Goal: Communication & Community: Participate in discussion

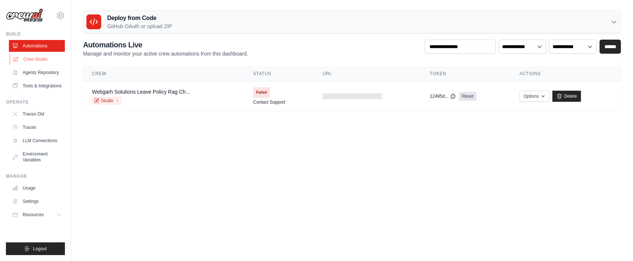
click at [26, 60] on link "Crew Studio" at bounding box center [38, 59] width 56 height 12
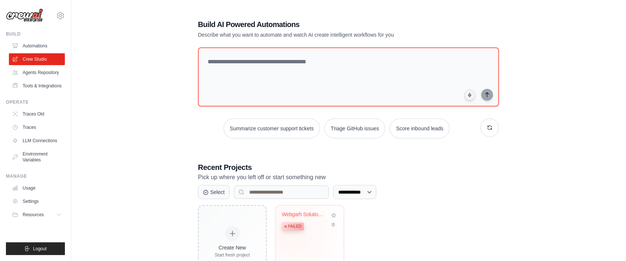
click at [292, 233] on div "Webgarh Solutions Leave Policy RAG ... Failed" at bounding box center [304, 223] width 45 height 23
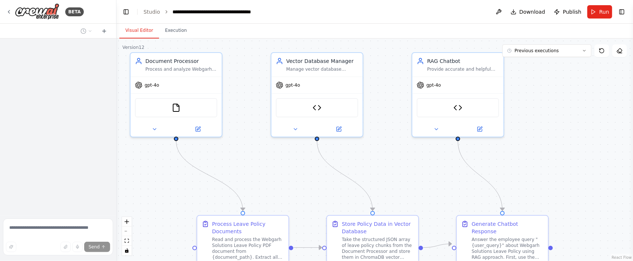
drag, startPoint x: 229, startPoint y: 66, endPoint x: 259, endPoint y: 60, distance: 31.0
click at [259, 60] on div ".deletable-edge-delete-btn { width: 20px; height: 20px; border: 0px solid #ffff…" at bounding box center [374, 150] width 516 height 223
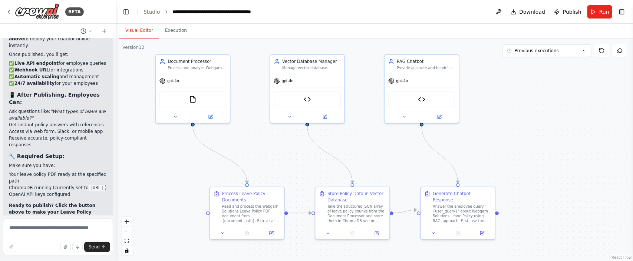
scroll to position [17790, 0]
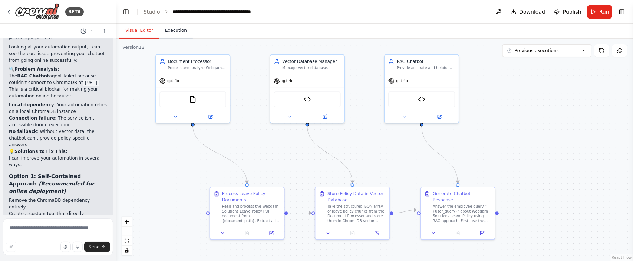
click at [171, 31] on button "Execution" at bounding box center [176, 31] width 34 height 16
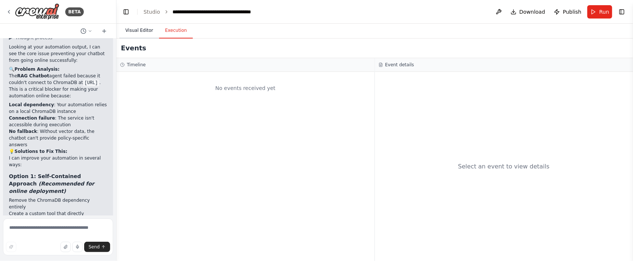
click at [149, 34] on button "Visual Editor" at bounding box center [139, 31] width 40 height 16
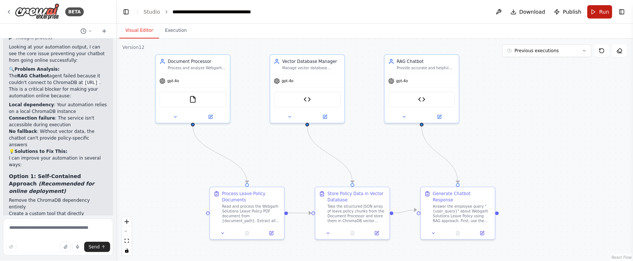
click at [596, 11] on button "Run" at bounding box center [599, 11] width 25 height 13
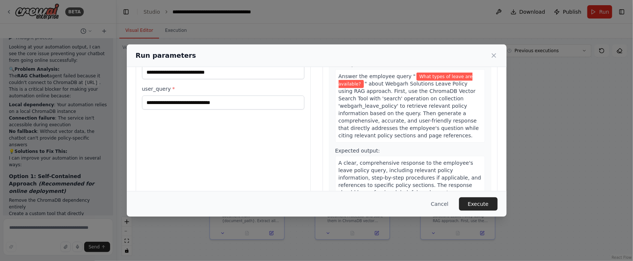
scroll to position [69, 0]
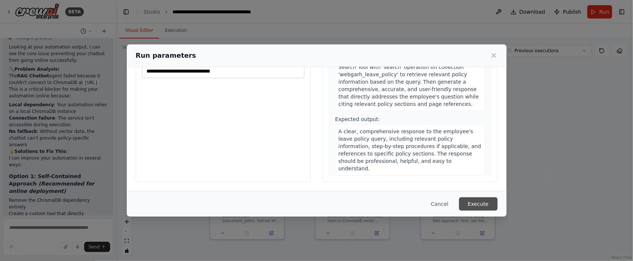
click at [467, 202] on button "Execute" at bounding box center [478, 204] width 39 height 13
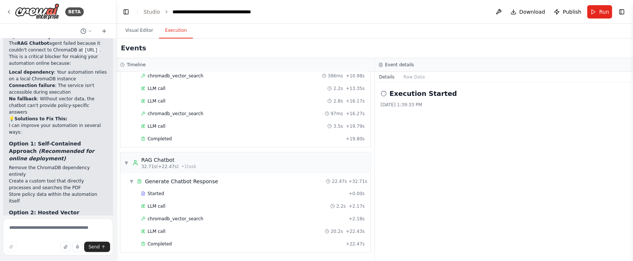
scroll to position [17850, 0]
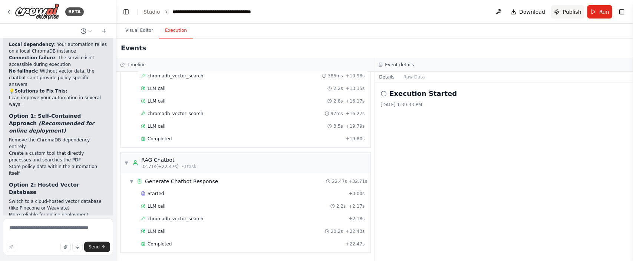
click at [565, 14] on span "Publish" at bounding box center [572, 11] width 19 height 7
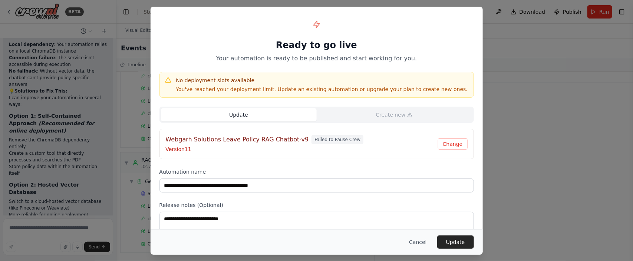
scroll to position [214, 0]
click at [454, 242] on button "Update" at bounding box center [455, 242] width 37 height 13
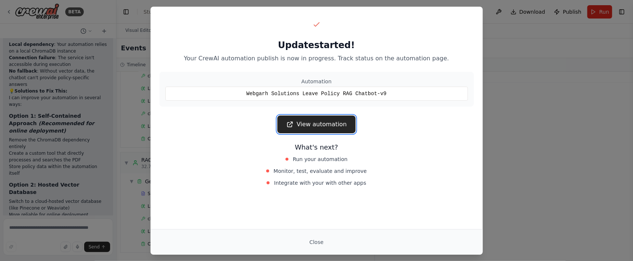
click at [336, 131] on link "View automation" at bounding box center [316, 125] width 78 height 18
click at [320, 238] on button "Close" at bounding box center [316, 242] width 26 height 13
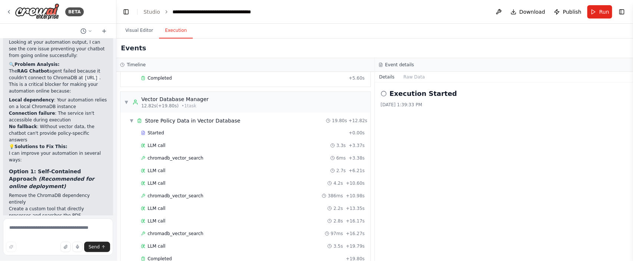
scroll to position [0, 0]
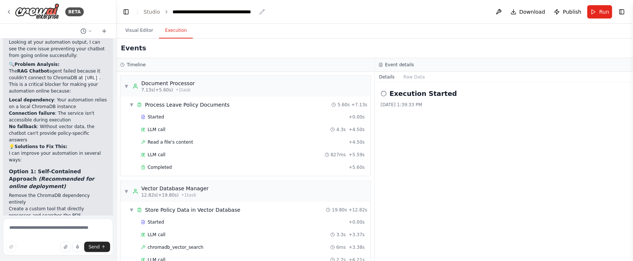
click at [193, 12] on div "**********" at bounding box center [214, 11] width 83 height 7
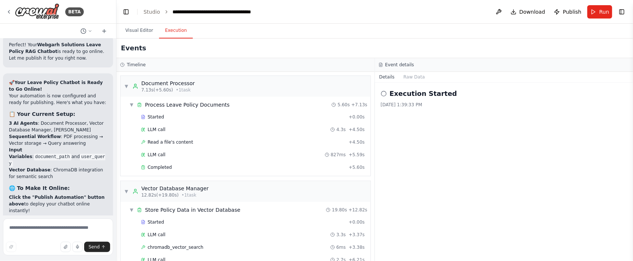
scroll to position [17350, 0]
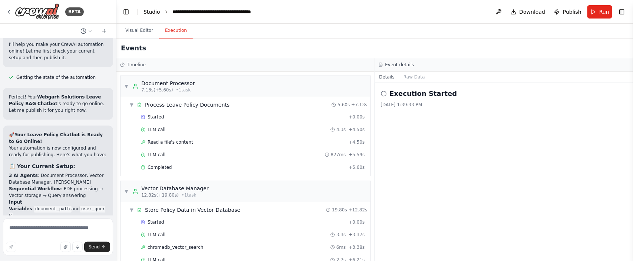
click at [145, 9] on link "Studio" at bounding box center [151, 12] width 17 height 6
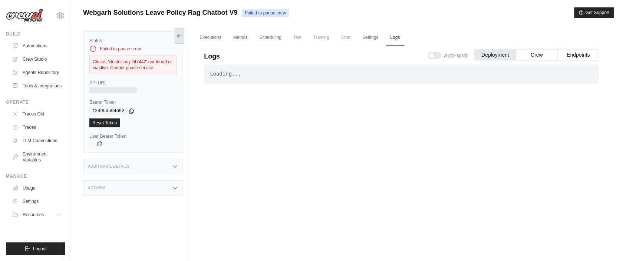
click at [180, 36] on icon at bounding box center [179, 36] width 6 height 6
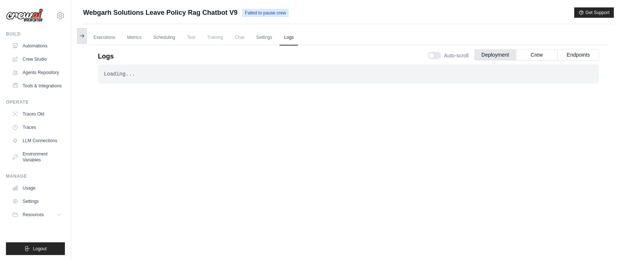
click at [79, 37] on icon at bounding box center [82, 36] width 6 height 6
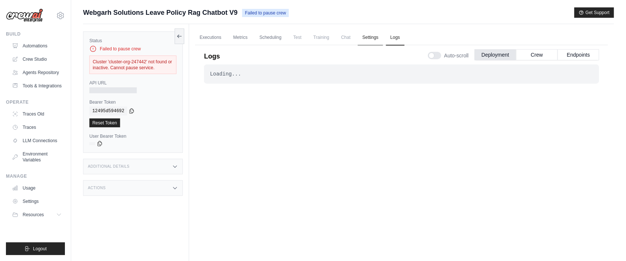
click at [374, 41] on link "Settings" at bounding box center [370, 38] width 25 height 16
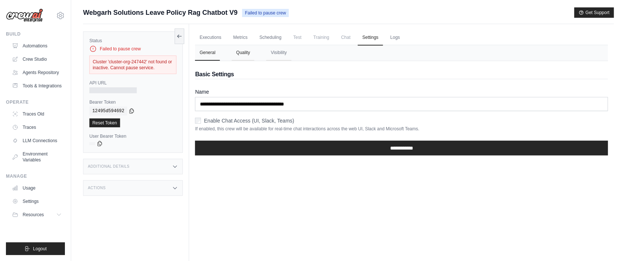
click at [249, 54] on button "Quality" at bounding box center [243, 53] width 23 height 16
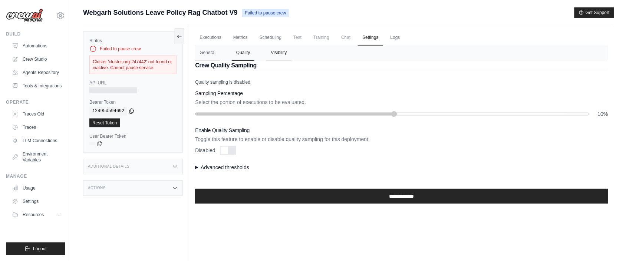
click at [271, 54] on button "Visibility" at bounding box center [278, 53] width 25 height 16
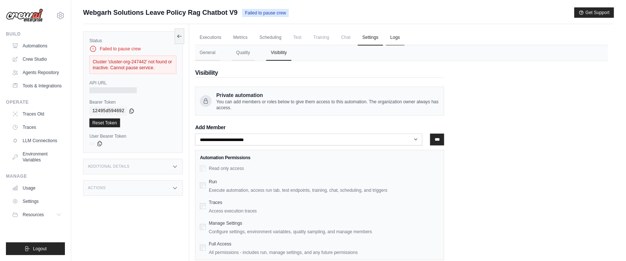
click at [403, 39] on link "Logs" at bounding box center [395, 38] width 19 height 16
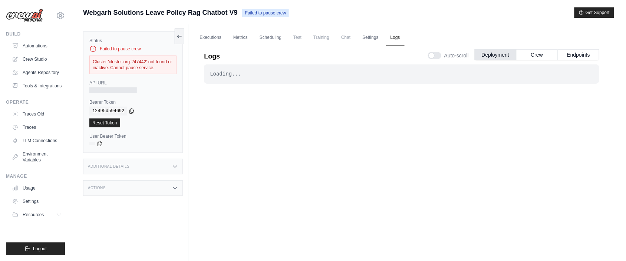
click at [435, 56] on div at bounding box center [434, 55] width 13 height 7
click at [370, 37] on link "Settings" at bounding box center [370, 38] width 25 height 16
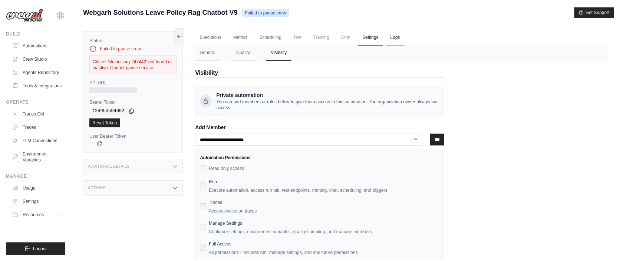
click at [400, 40] on link "Logs" at bounding box center [395, 38] width 19 height 16
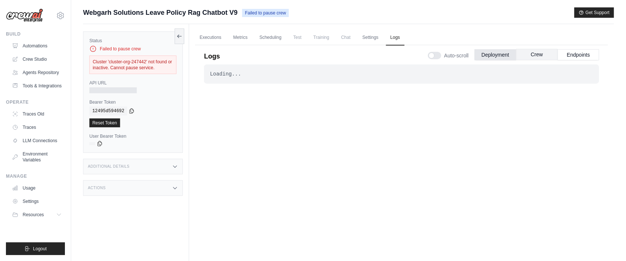
click at [524, 50] on button "Crew" at bounding box center [537, 54] width 42 height 11
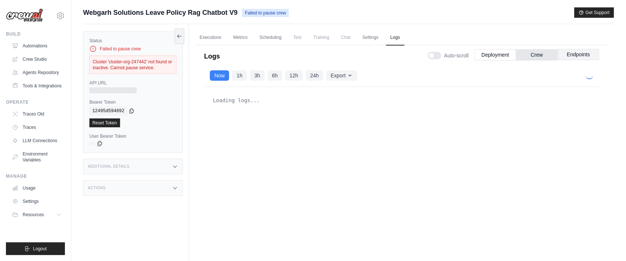
click at [585, 58] on button "Endpoints" at bounding box center [578, 54] width 42 height 11
click at [487, 56] on button "Deployment" at bounding box center [495, 54] width 42 height 11
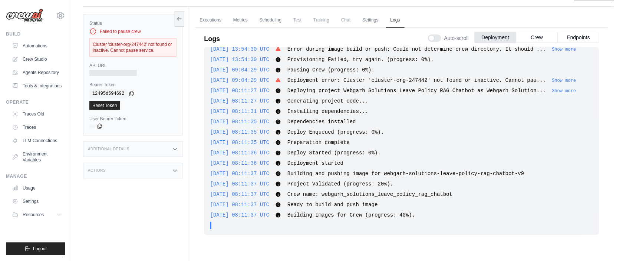
scroll to position [32, 0]
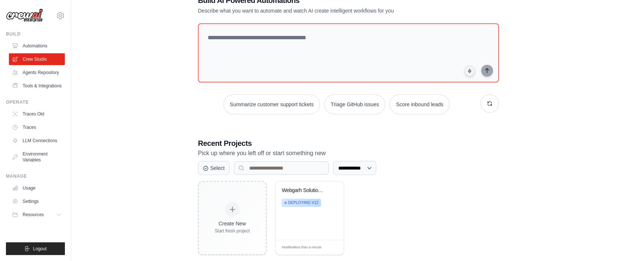
scroll to position [37, 0]
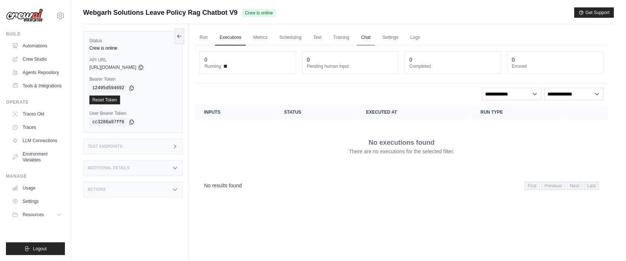
click at [373, 40] on link "Chat" at bounding box center [366, 38] width 18 height 16
click at [322, 37] on link "Test" at bounding box center [317, 38] width 17 height 16
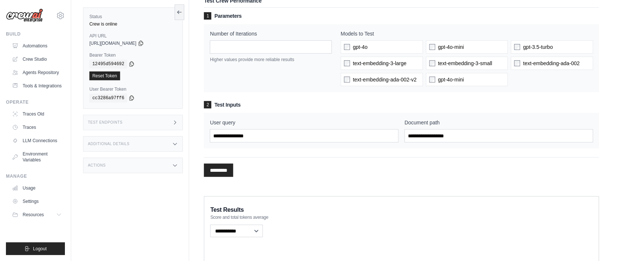
scroll to position [156, 0]
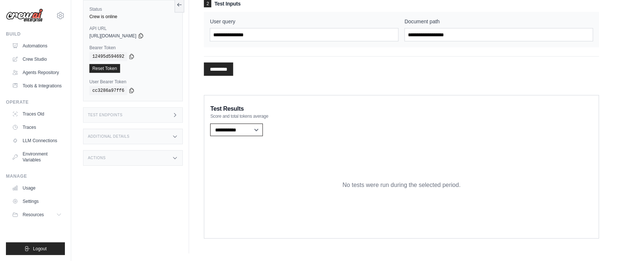
click at [258, 130] on select "**********" at bounding box center [236, 130] width 53 height 13
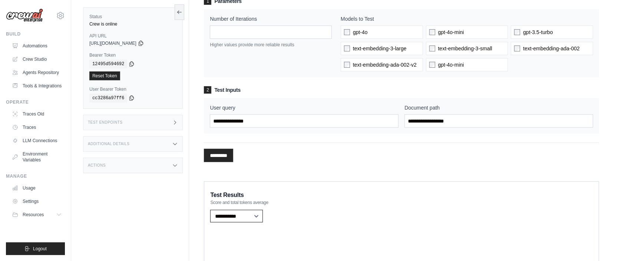
scroll to position [0, 0]
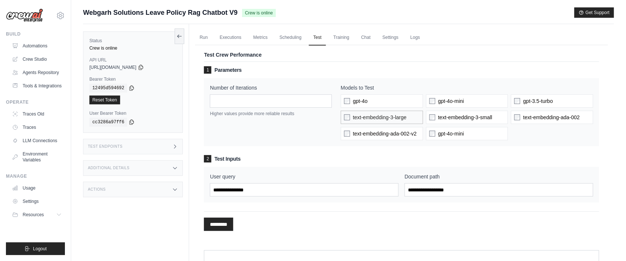
click at [346, 121] on label "text-embedding-3-large" at bounding box center [382, 117] width 82 height 13
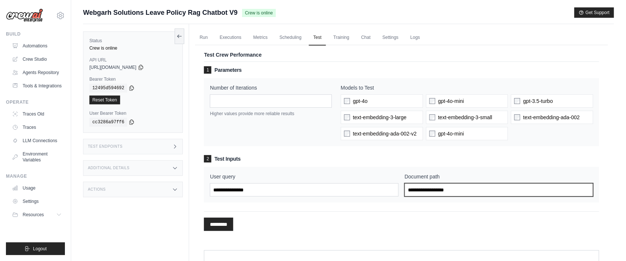
click at [441, 190] on input "Document path" at bounding box center [498, 189] width 189 height 13
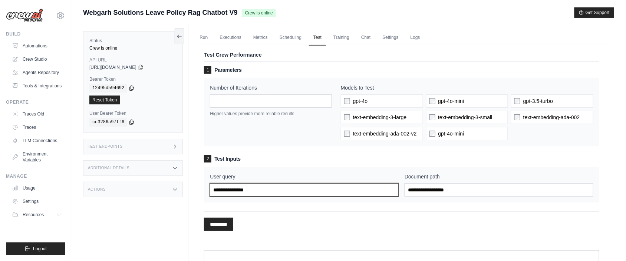
click at [309, 191] on input "User query" at bounding box center [304, 189] width 189 height 13
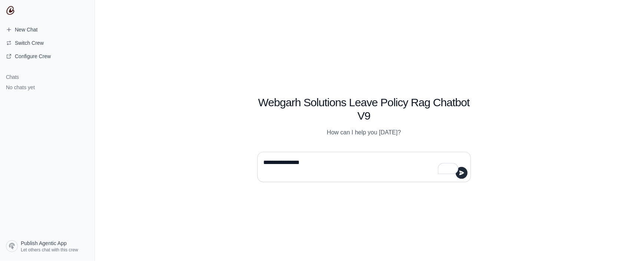
click at [322, 166] on textarea "**********" at bounding box center [361, 167] width 199 height 21
type textarea "**********"
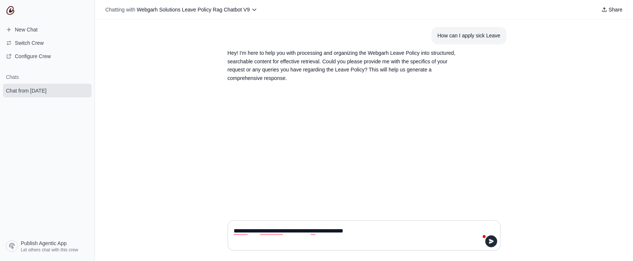
type textarea "**********"
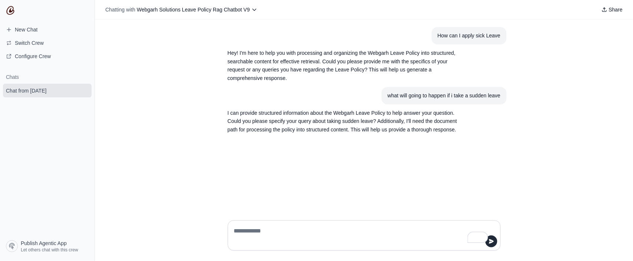
click at [252, 231] on textarea "To enrich screen reader interactions, please activate Accessibility in Grammarl…" at bounding box center [361, 235] width 259 height 21
type textarea "**********"
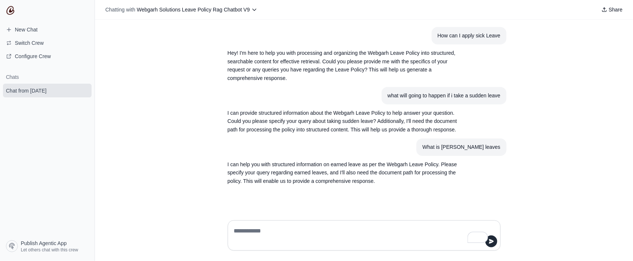
click at [295, 226] on textarea "To enrich screen reader interactions, please activate Accessibility in Grammarl…" at bounding box center [361, 235] width 259 height 21
type textarea "**********"
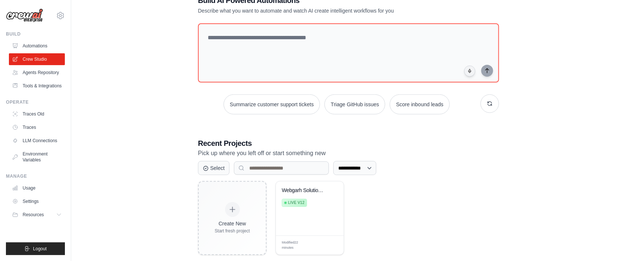
scroll to position [37, 0]
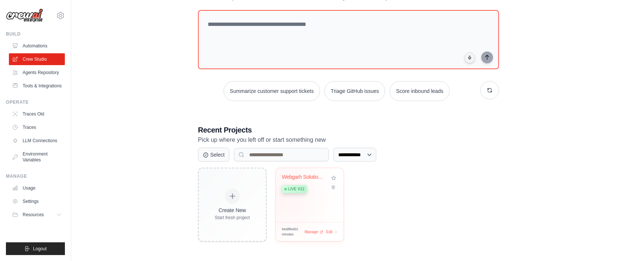
click at [284, 198] on div "Webgarh Solutions Leave Policy RAG ... Live v12" at bounding box center [310, 195] width 68 height 54
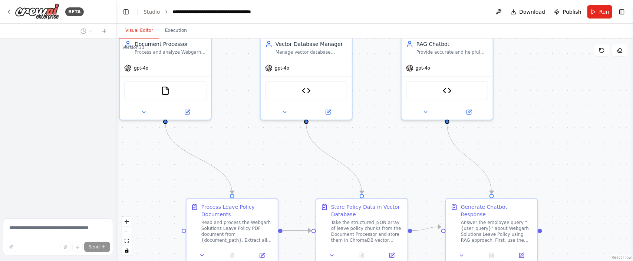
drag, startPoint x: 248, startPoint y: 189, endPoint x: 280, endPoint y: 162, distance: 41.9
click at [280, 162] on div ".deletable-edge-delete-btn { width: 20px; height: 20px; border: 0px solid #ffff…" at bounding box center [374, 150] width 516 height 223
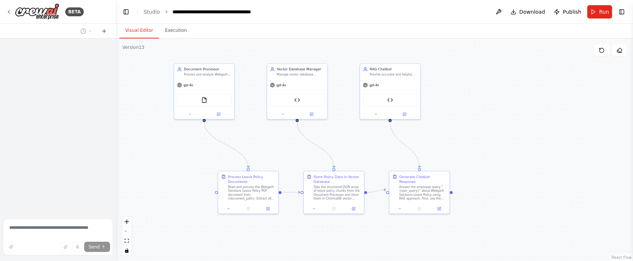
drag, startPoint x: 268, startPoint y: 165, endPoint x: 272, endPoint y: 148, distance: 17.9
click at [273, 148] on div ".deletable-edge-delete-btn { width: 20px; height: 20px; border: 0px solid #ffff…" at bounding box center [374, 150] width 516 height 223
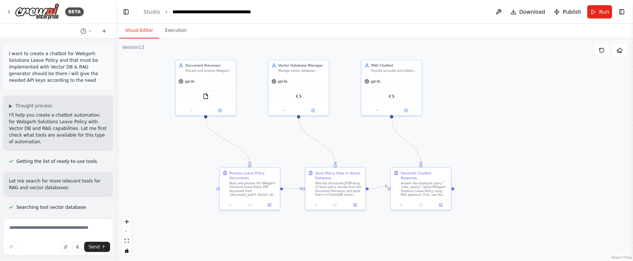
scroll to position [17790, 0]
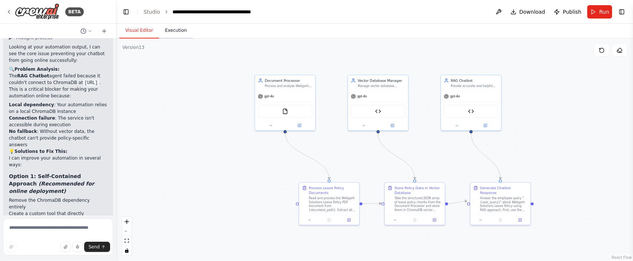
click at [172, 31] on button "Execution" at bounding box center [176, 31] width 34 height 16
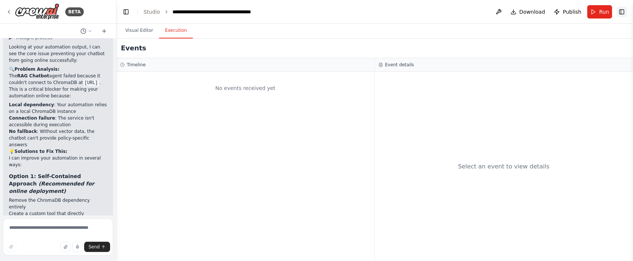
click at [621, 14] on button "Toggle Right Sidebar" at bounding box center [621, 12] width 10 height 10
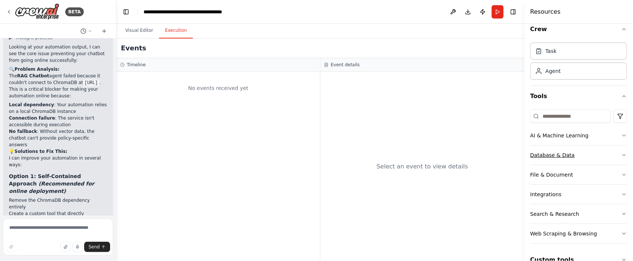
scroll to position [0, 0]
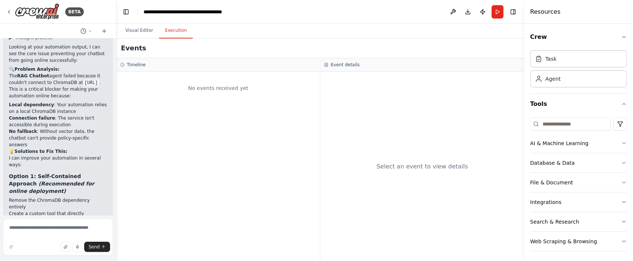
click at [334, 23] on header "**********" at bounding box center [320, 12] width 408 height 24
click at [142, 27] on button "Visual Editor" at bounding box center [139, 31] width 40 height 16
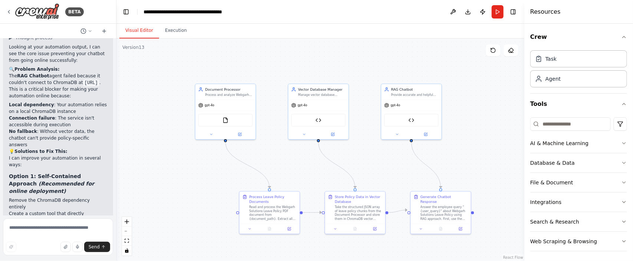
drag, startPoint x: 350, startPoint y: 147, endPoint x: 289, endPoint y: 156, distance: 61.1
click at [289, 156] on div ".deletable-edge-delete-btn { width: 20px; height: 20px; border: 0px solid #ffff…" at bounding box center [320, 150] width 408 height 223
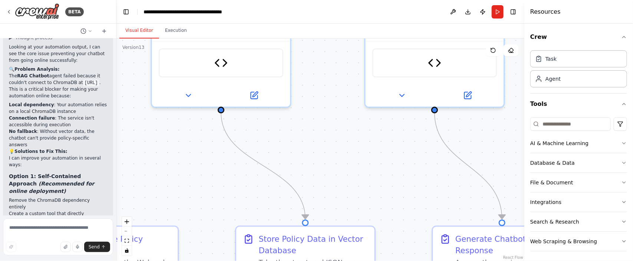
drag, startPoint x: 378, startPoint y: 169, endPoint x: 384, endPoint y: 135, distance: 34.2
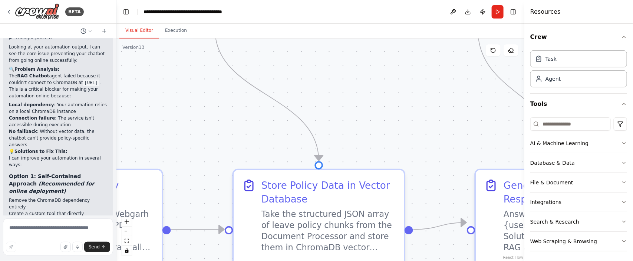
drag, startPoint x: 364, startPoint y: 142, endPoint x: 393, endPoint y: 97, distance: 53.9
click at [393, 97] on div ".deletable-edge-delete-btn { width: 20px; height: 20px; border: 0px solid #ffff…" at bounding box center [320, 150] width 408 height 223
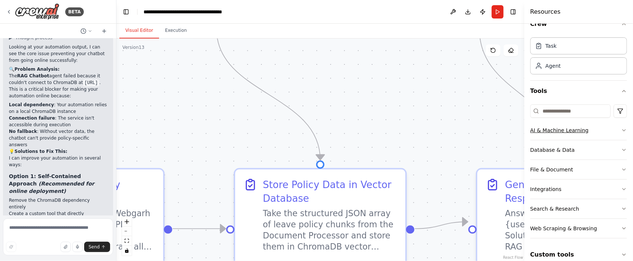
scroll to position [23, 0]
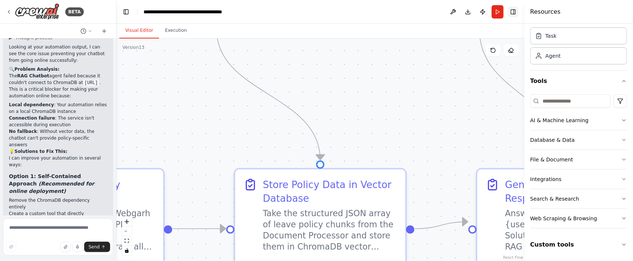
click at [513, 10] on button "Toggle Right Sidebar" at bounding box center [513, 12] width 10 height 10
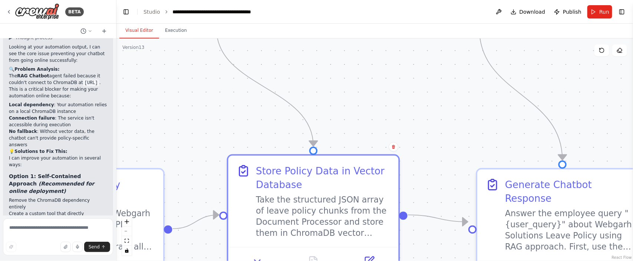
drag, startPoint x: 404, startPoint y: 184, endPoint x: 404, endPoint y: 170, distance: 14.1
click at [404, 170] on div ".deletable-edge-delete-btn { width: 20px; height: 20px; border: 0px solid #ffff…" at bounding box center [374, 150] width 516 height 223
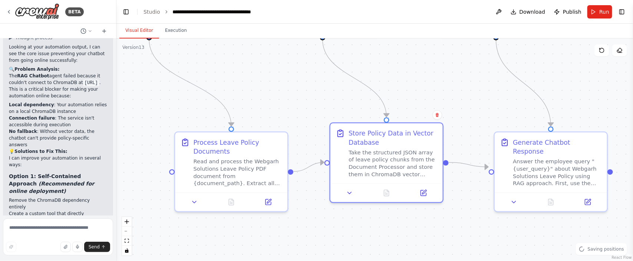
drag, startPoint x: 367, startPoint y: 76, endPoint x: 424, endPoint y: 73, distance: 57.5
click at [424, 73] on div ".deletable-edge-delete-btn { width: 20px; height: 20px; border: 0px solid #ffff…" at bounding box center [374, 150] width 516 height 223
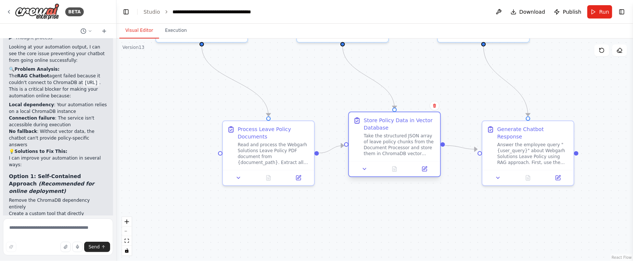
click at [381, 145] on div "Take the structured JSON array of leave policy chunks from the Document Process…" at bounding box center [400, 145] width 72 height 24
click at [367, 168] on button at bounding box center [365, 169] width 26 height 9
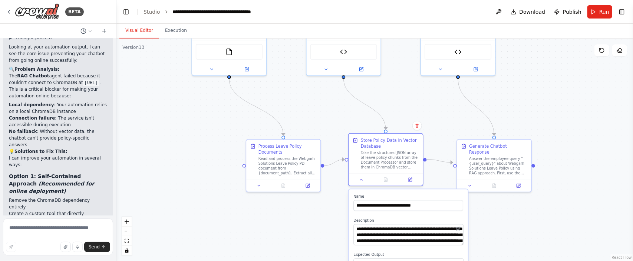
drag, startPoint x: 312, startPoint y: 226, endPoint x: 314, endPoint y: 222, distance: 4.5
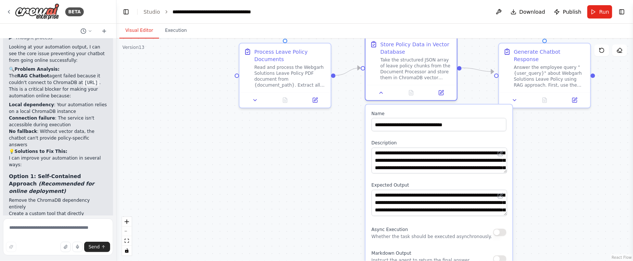
drag, startPoint x: 314, startPoint y: 221, endPoint x: 325, endPoint y: 139, distance: 83.0
click at [325, 139] on div ".deletable-edge-delete-btn { width: 20px; height: 20px; border: 0px solid #ffff…" at bounding box center [374, 150] width 516 height 223
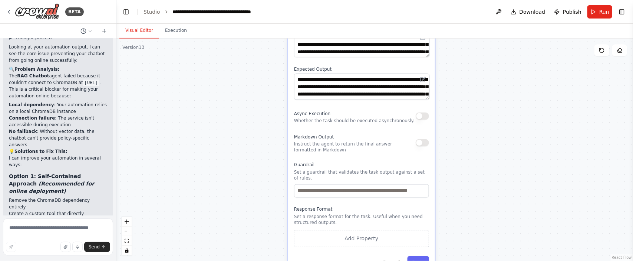
drag, startPoint x: 293, startPoint y: 164, endPoint x: 214, endPoint y: 66, distance: 126.0
click at [214, 66] on div ".deletable-edge-delete-btn { width: 20px; height: 20px; border: 0px solid #ffff…" at bounding box center [374, 150] width 516 height 223
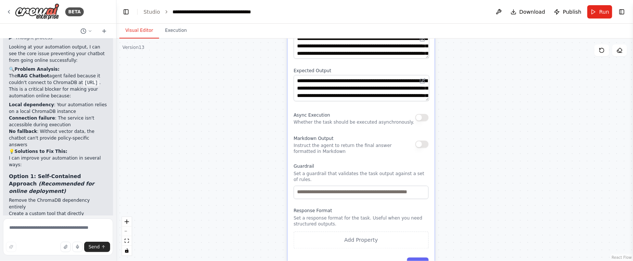
click at [420, 116] on button "button" at bounding box center [421, 117] width 13 height 7
click at [420, 148] on div "Markdown Output Instruct the agent to return the final answer formatted in Mark…" at bounding box center [361, 144] width 135 height 21
click at [421, 145] on button "button" at bounding box center [421, 143] width 13 height 7
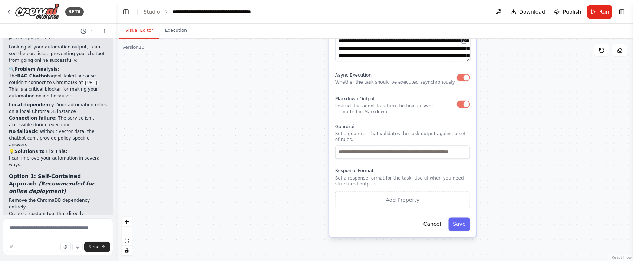
drag, startPoint x: 221, startPoint y: 139, endPoint x: 262, endPoint y: 99, distance: 57.7
click at [262, 99] on div ".deletable-edge-delete-btn { width: 20px; height: 20px; border: 0px solid #ffff…" at bounding box center [374, 150] width 516 height 223
click at [467, 218] on button "Save" at bounding box center [459, 224] width 21 height 13
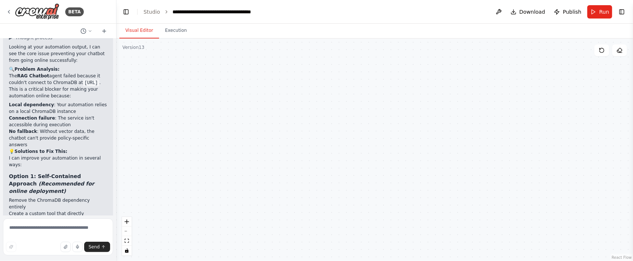
drag, startPoint x: 485, startPoint y: 140, endPoint x: 507, endPoint y: 218, distance: 81.3
click at [507, 218] on div ".deletable-edge-delete-btn { width: 20px; height: 20px; border: 0px solid #ffff…" at bounding box center [374, 150] width 516 height 223
drag, startPoint x: 485, startPoint y: 143, endPoint x: 492, endPoint y: 207, distance: 63.8
click at [492, 207] on div ".deletable-edge-delete-btn { width: 20px; height: 20px; border: 0px solid #ffff…" at bounding box center [374, 150] width 516 height 223
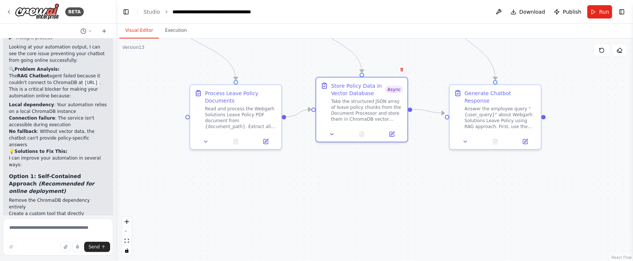
drag, startPoint x: 485, startPoint y: 183, endPoint x: 434, endPoint y: 238, distance: 75.3
click at [436, 241] on div ".deletable-edge-delete-btn { width: 20px; height: 20px; border: 0px solid #ffff…" at bounding box center [374, 150] width 516 height 223
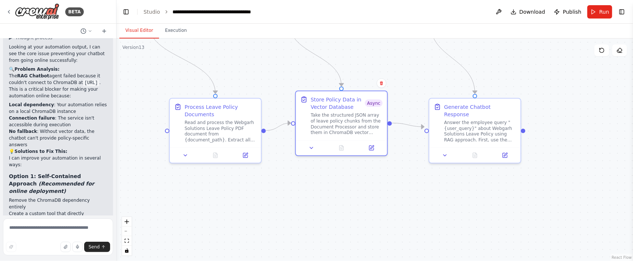
drag, startPoint x: 441, startPoint y: 217, endPoint x: 427, endPoint y: 228, distance: 17.8
click at [427, 228] on div ".deletable-edge-delete-btn { width: 20px; height: 20px; border: 0px solid #ffff…" at bounding box center [374, 150] width 516 height 223
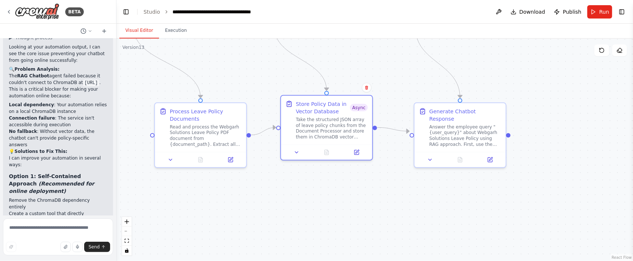
drag, startPoint x: 475, startPoint y: 215, endPoint x: 456, endPoint y: 218, distance: 19.0
click at [456, 218] on div ".deletable-edge-delete-btn { width: 20px; height: 20px; border: 0px solid #ffff…" at bounding box center [374, 150] width 516 height 223
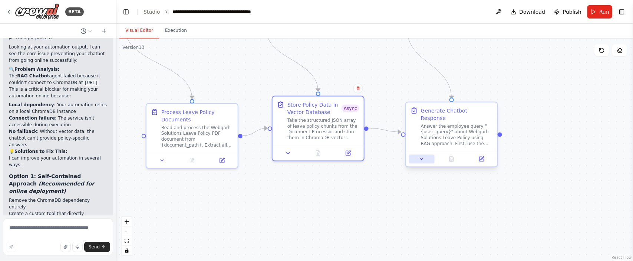
click at [418, 155] on button at bounding box center [422, 159] width 26 height 9
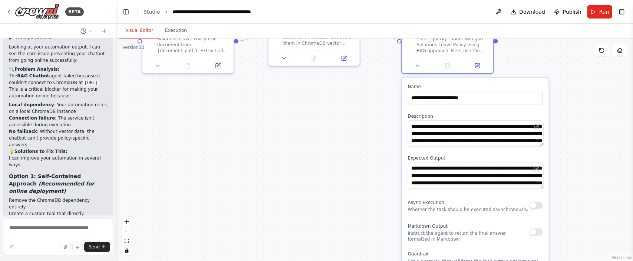
drag, startPoint x: 341, startPoint y: 249, endPoint x: 337, endPoint y: 155, distance: 95.0
click at [337, 155] on div ".deletable-edge-delete-btn { width: 20px; height: 20px; border: 0px solid #ffff…" at bounding box center [374, 150] width 516 height 223
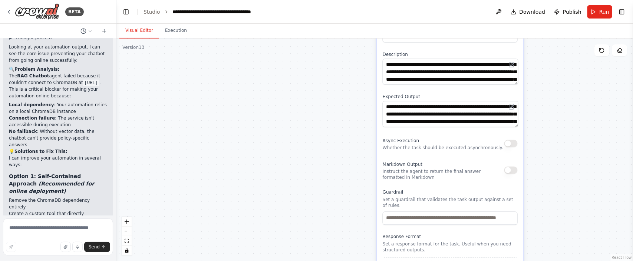
drag, startPoint x: 317, startPoint y: 206, endPoint x: 292, endPoint y: 144, distance: 66.8
click at [292, 144] on div ".deletable-edge-delete-btn { width: 20px; height: 20px; border: 0px solid #ffff…" at bounding box center [374, 150] width 516 height 223
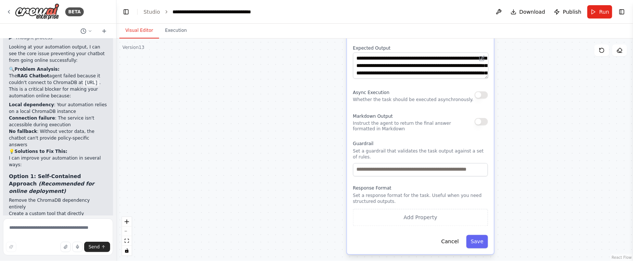
drag, startPoint x: 325, startPoint y: 168, endPoint x: 295, endPoint y: 119, distance: 57.2
click at [295, 119] on div ".deletable-edge-delete-btn { width: 20px; height: 20px; border: 0px solid #ffff…" at bounding box center [374, 150] width 516 height 223
click at [476, 91] on button "button" at bounding box center [480, 94] width 13 height 7
click at [482, 118] on button "button" at bounding box center [480, 121] width 13 height 7
click at [483, 92] on div "Async Execution Whether the task should be executed asynchronously." at bounding box center [420, 94] width 135 height 15
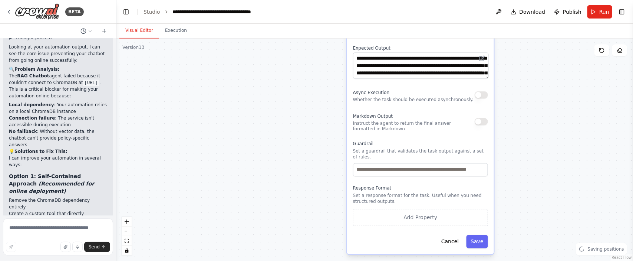
click at [484, 91] on button "button" at bounding box center [480, 94] width 13 height 7
click at [484, 91] on div "Async Execution Whether the task should be executed asynchronously." at bounding box center [420, 94] width 135 height 15
click at [485, 91] on button "button" at bounding box center [480, 94] width 13 height 7
click at [481, 117] on div "Markdown Output Instruct the agent to return the final answer formatted in Mark…" at bounding box center [420, 121] width 135 height 21
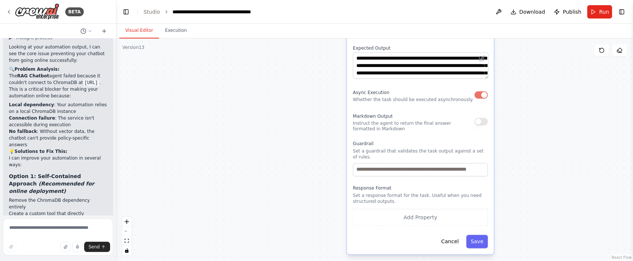
click at [487, 118] on button "button" at bounding box center [480, 121] width 13 height 7
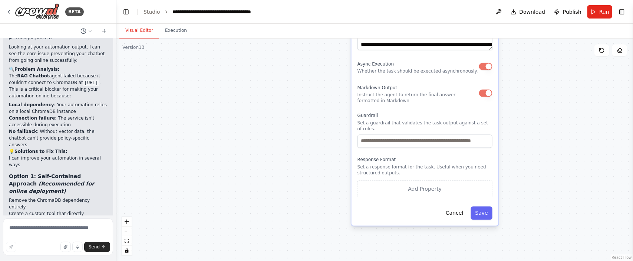
drag, startPoint x: 303, startPoint y: 171, endPoint x: 307, endPoint y: 140, distance: 30.4
click at [307, 140] on div ".deletable-edge-delete-btn { width: 20px; height: 20px; border: 0px solid #ffff…" at bounding box center [374, 150] width 516 height 223
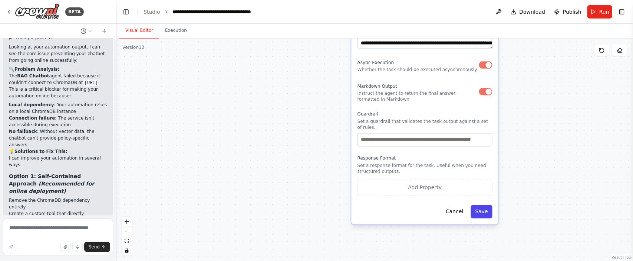
click at [489, 205] on button "Save" at bounding box center [481, 211] width 21 height 13
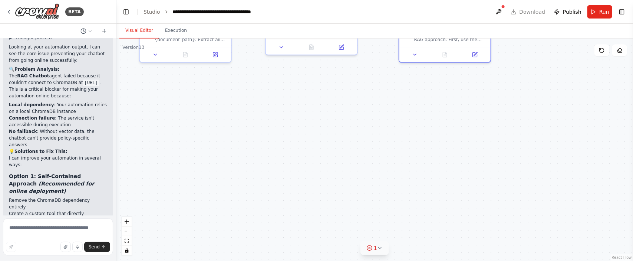
drag, startPoint x: 321, startPoint y: 116, endPoint x: 369, endPoint y: 245, distance: 137.9
click at [369, 245] on div "Version 13 Show Tools Hide Agents .deletable-edge-delete-btn { width: 20px; hei…" at bounding box center [374, 150] width 516 height 223
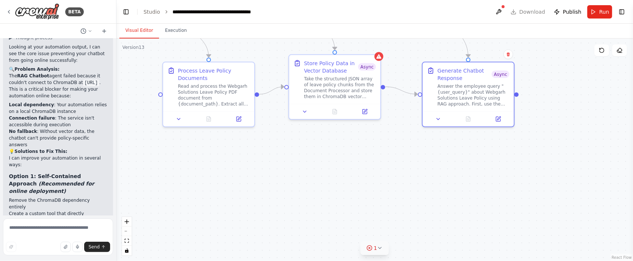
drag, startPoint x: 341, startPoint y: 178, endPoint x: 365, endPoint y: 243, distance: 68.6
click at [365, 243] on div "Version 13 Show Tools Hide Agents .deletable-edge-delete-btn { width: 20px; hei…" at bounding box center [374, 150] width 516 height 223
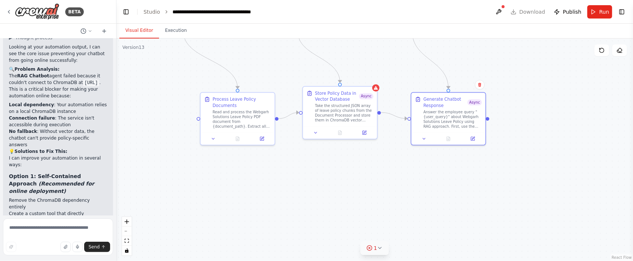
click at [383, 252] on button "1" at bounding box center [374, 249] width 29 height 14
click at [380, 244] on div "Only one async task may end the crew. Move this task earlier or make it synchro…" at bounding box center [374, 248] width 201 height 10
click at [462, 230] on button at bounding box center [468, 229] width 13 height 9
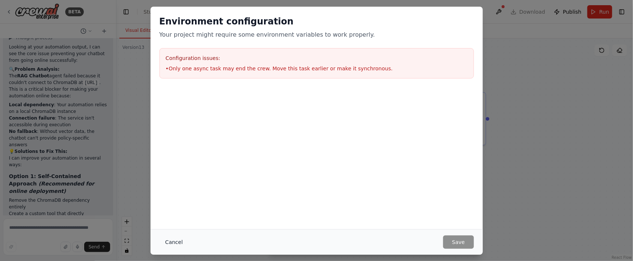
drag, startPoint x: 171, startPoint y: 242, endPoint x: 171, endPoint y: 247, distance: 5.2
click at [171, 247] on button "Cancel" at bounding box center [173, 242] width 29 height 13
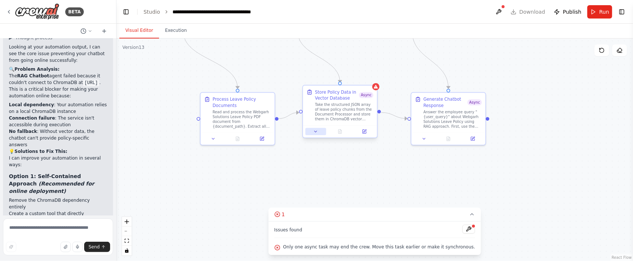
click at [318, 133] on button at bounding box center [315, 131] width 21 height 7
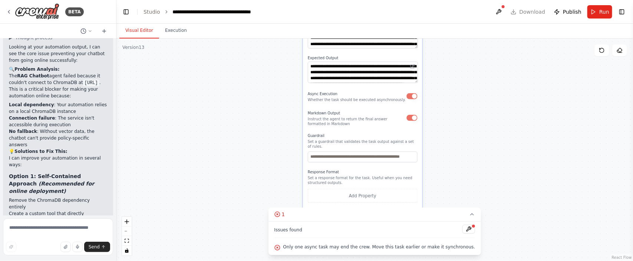
drag, startPoint x: 502, startPoint y: 166, endPoint x: 502, endPoint y: 24, distance: 142.7
click at [502, 24] on div "Visual Editor Execution Version 13 Show Tools Hide Agents .deletable-edge-delet…" at bounding box center [374, 143] width 516 height 238
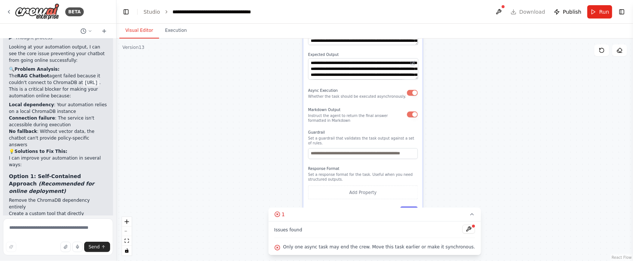
click at [413, 92] on button "button" at bounding box center [412, 93] width 11 height 6
click at [411, 115] on button "button" at bounding box center [412, 115] width 11 height 6
click at [406, 207] on button "Save" at bounding box center [408, 212] width 17 height 11
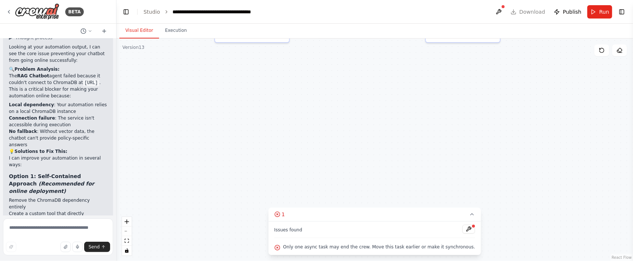
drag, startPoint x: 440, startPoint y: 96, endPoint x: 461, endPoint y: 174, distance: 81.1
click at [461, 174] on div ".deletable-edge-delete-btn { width: 20px; height: 20px; border: 0px solid #ffff…" at bounding box center [374, 150] width 516 height 223
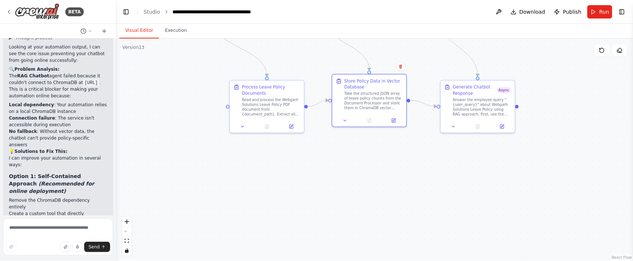
drag, startPoint x: 440, startPoint y: 118, endPoint x: 448, endPoint y: 181, distance: 63.4
click at [448, 181] on div ".deletable-edge-delete-btn { width: 20px; height: 20px; border: 0px solid #ffff…" at bounding box center [374, 150] width 516 height 223
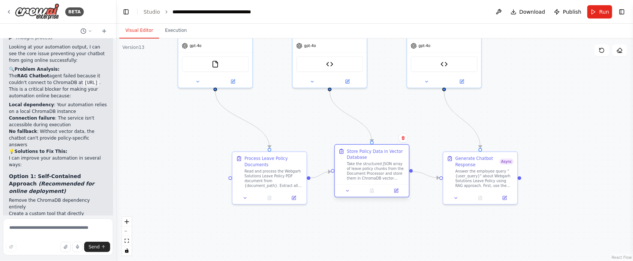
drag, startPoint x: 434, startPoint y: 159, endPoint x: 400, endPoint y: 178, distance: 39.1
click at [437, 231] on div ".deletable-edge-delete-btn { width: 20px; height: 20px; border: 0px solid #ffff…" at bounding box center [374, 150] width 516 height 223
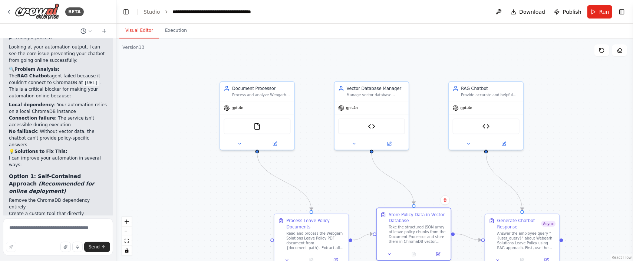
drag, startPoint x: 371, startPoint y: 88, endPoint x: 413, endPoint y: 150, distance: 74.7
click at [413, 150] on div ".deletable-edge-delete-btn { width: 20px; height: 20px; border: 0px solid #ffff…" at bounding box center [374, 150] width 516 height 223
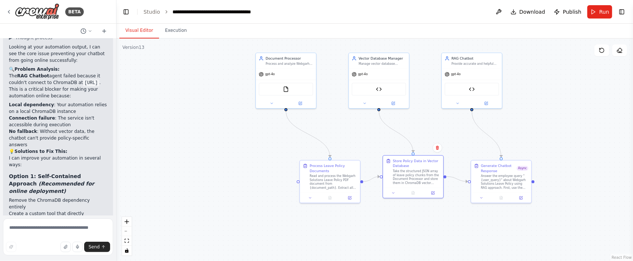
drag, startPoint x: 416, startPoint y: 140, endPoint x: 415, endPoint y: 102, distance: 38.9
click at [415, 102] on div ".deletable-edge-delete-btn { width: 20px; height: 20px; border: 0px solid #ffff…" at bounding box center [374, 150] width 516 height 223
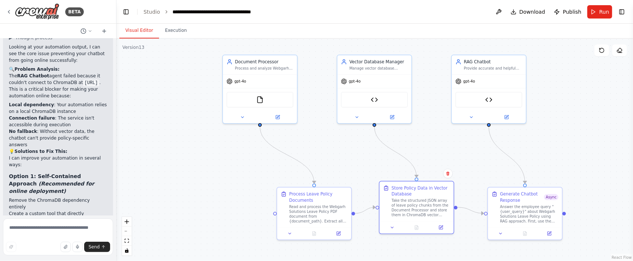
drag, startPoint x: 416, startPoint y: 108, endPoint x: 420, endPoint y: 123, distance: 15.4
click at [420, 123] on div ".deletable-edge-delete-btn { width: 20px; height: 20px; border: 0px solid #ffff…" at bounding box center [374, 150] width 516 height 223
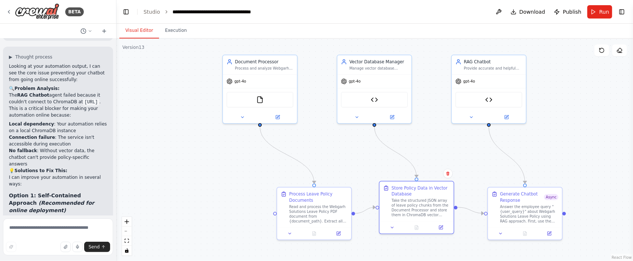
scroll to position [17790, 0]
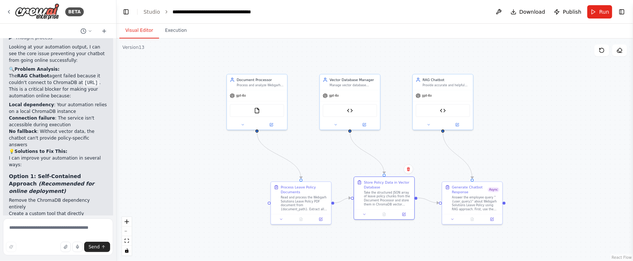
drag, startPoint x: 409, startPoint y: 125, endPoint x: 395, endPoint y: 129, distance: 15.0
click at [395, 129] on div ".deletable-edge-delete-btn { width: 20px; height: 20px; border: 0px solid #ffff…" at bounding box center [374, 150] width 516 height 223
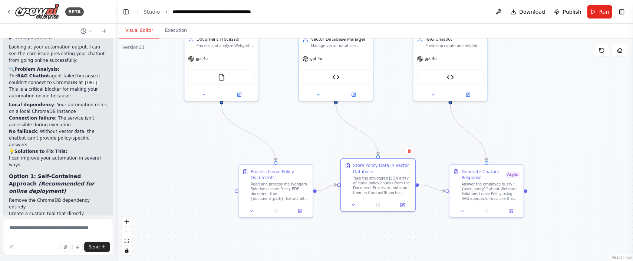
drag, startPoint x: 412, startPoint y: 154, endPoint x: 407, endPoint y: 126, distance: 28.2
click at [407, 126] on div ".deletable-edge-delete-btn { width: 20px; height: 20px; border: 0px solid #ffff…" at bounding box center [374, 150] width 516 height 223
click at [397, 238] on div ".deletable-edge-delete-btn { width: 20px; height: 20px; border: 0px solid #ffff…" at bounding box center [374, 150] width 516 height 223
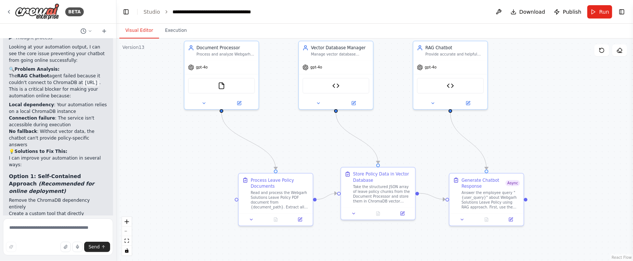
drag, startPoint x: 286, startPoint y: 107, endPoint x: 286, endPoint y: 115, distance: 8.5
click at [286, 115] on div ".deletable-edge-delete-btn { width: 20px; height: 20px; border: 0px solid #ffff…" at bounding box center [374, 150] width 516 height 223
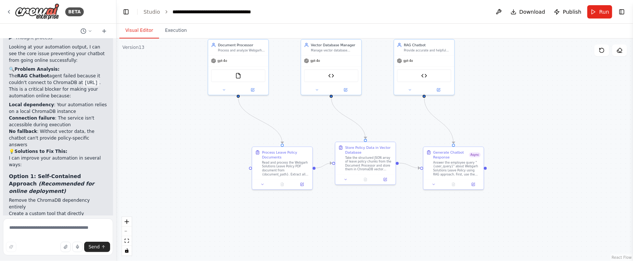
drag, startPoint x: 275, startPoint y: 120, endPoint x: 280, endPoint y: 105, distance: 16.3
click at [280, 105] on div ".deletable-edge-delete-btn { width: 20px; height: 20px; border: 0px solid #ffff…" at bounding box center [374, 150] width 516 height 223
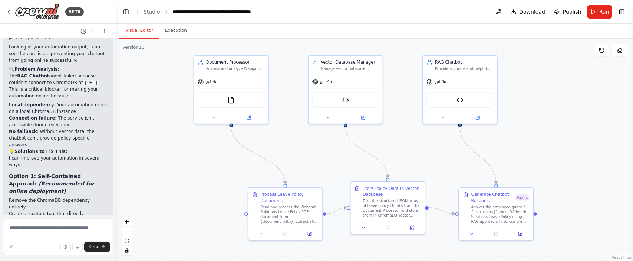
drag, startPoint x: 281, startPoint y: 103, endPoint x: 283, endPoint y: 134, distance: 31.2
click at [283, 134] on div ".deletable-edge-delete-btn { width: 20px; height: 20px; border: 0px solid #ffff…" at bounding box center [374, 150] width 516 height 223
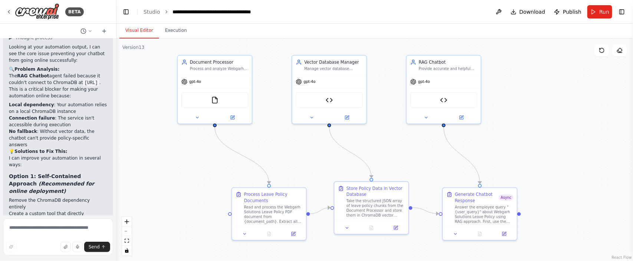
drag, startPoint x: 312, startPoint y: 141, endPoint x: 295, endPoint y: 141, distance: 16.3
click at [295, 141] on div ".deletable-edge-delete-btn { width: 20px; height: 20px; border: 0px solid #ffff…" at bounding box center [374, 150] width 516 height 223
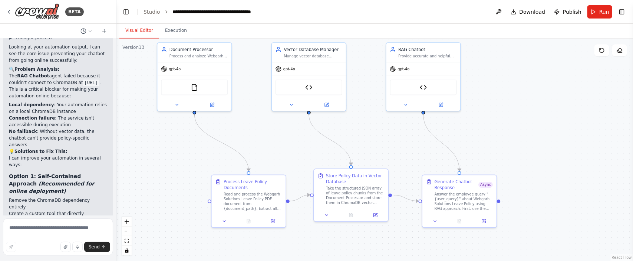
drag, startPoint x: 540, startPoint y: 173, endPoint x: 510, endPoint y: 125, distance: 57.2
click at [510, 126] on div ".deletable-edge-delete-btn { width: 20px; height: 20px; border: 0px solid #ffff…" at bounding box center [374, 150] width 516 height 223
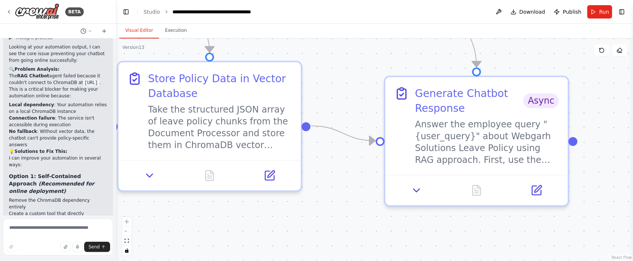
drag, startPoint x: 432, startPoint y: 124, endPoint x: 582, endPoint y: 37, distance: 173.4
click at [582, 37] on div "Visual Editor Execution Version 13 Show Tools Hide Agents .deletable-edge-delet…" at bounding box center [374, 143] width 516 height 238
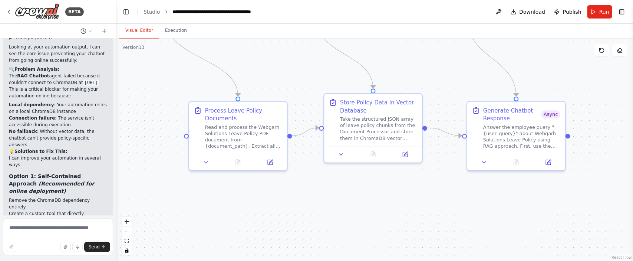
drag, startPoint x: 459, startPoint y: 59, endPoint x: 458, endPoint y: 92, distance: 33.4
click at [458, 92] on div ".deletable-edge-delete-btn { width: 20px; height: 20px; border: 0px solid #ffff…" at bounding box center [374, 150] width 516 height 223
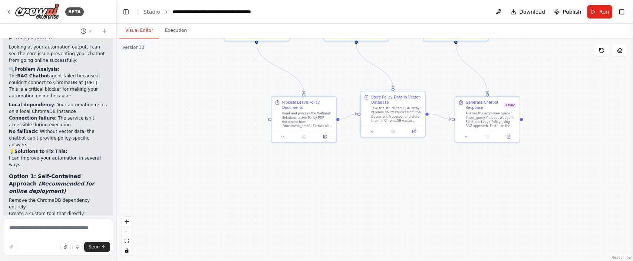
drag, startPoint x: 431, startPoint y: 74, endPoint x: 431, endPoint y: 93, distance: 19.3
click at [431, 93] on div ".deletable-edge-delete-btn { width: 20px; height: 20px; border: 0px solid #ffff…" at bounding box center [374, 150] width 516 height 223
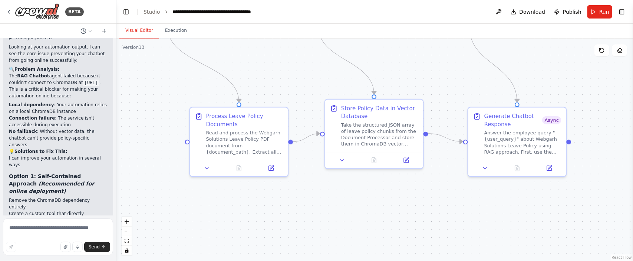
drag, startPoint x: 426, startPoint y: 91, endPoint x: 426, endPoint y: 79, distance: 11.5
click at [426, 83] on div ".deletable-edge-delete-btn { width: 20px; height: 20px; border: 0px solid #ffff…" at bounding box center [374, 150] width 516 height 223
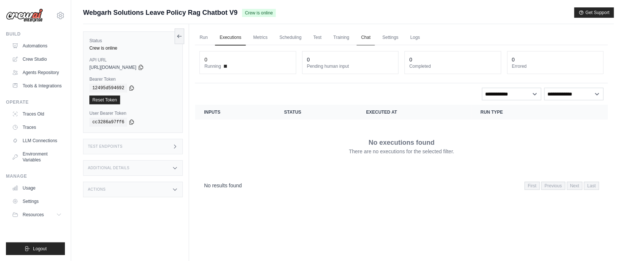
click at [375, 38] on link "Chat" at bounding box center [366, 38] width 18 height 16
click at [253, 38] on link "Metrics" at bounding box center [260, 38] width 23 height 16
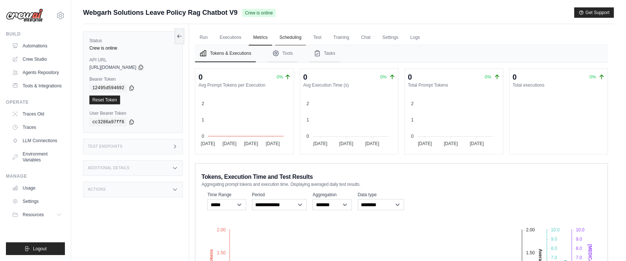
click at [293, 37] on link "Scheduling" at bounding box center [290, 38] width 31 height 16
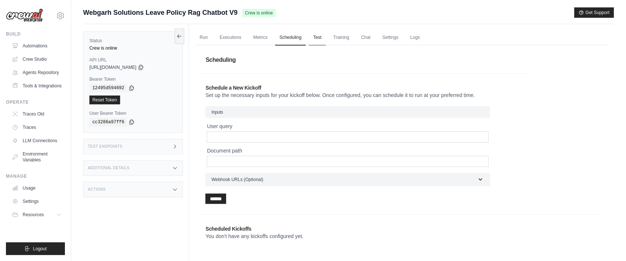
click at [322, 36] on link "Test" at bounding box center [317, 38] width 17 height 16
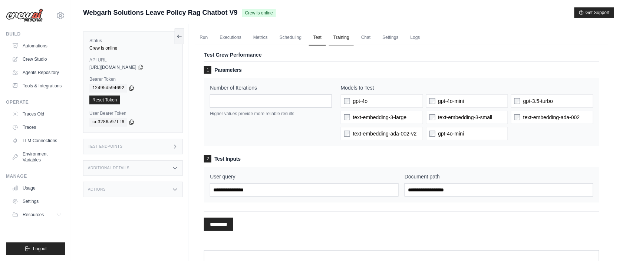
click at [347, 40] on link "Training" at bounding box center [341, 38] width 25 height 16
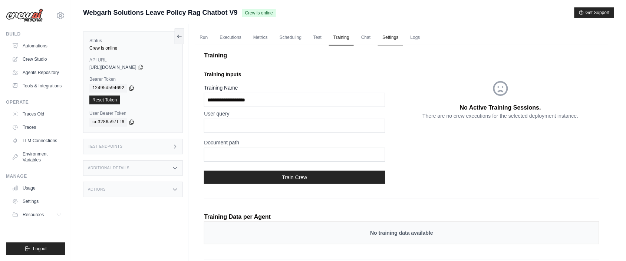
click at [394, 37] on link "Settings" at bounding box center [390, 38] width 25 height 16
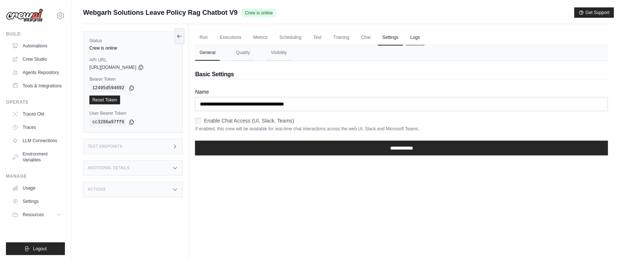
click at [424, 40] on link "Logs" at bounding box center [415, 38] width 19 height 16
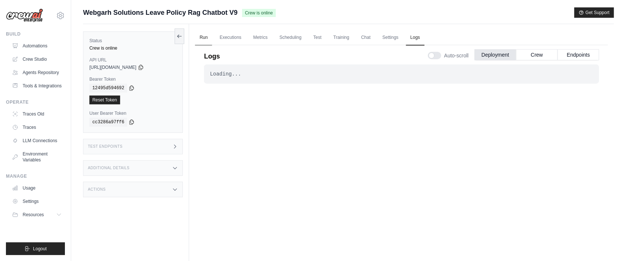
click at [204, 37] on link "Run" at bounding box center [203, 38] width 17 height 16
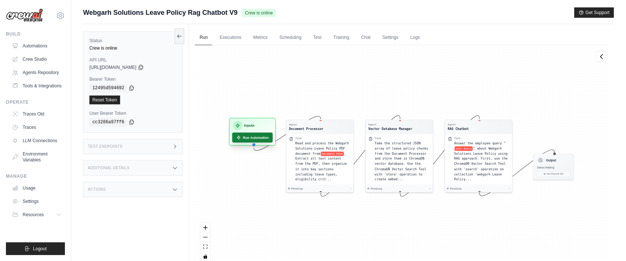
click at [254, 138] on button "Run Automation" at bounding box center [252, 138] width 40 height 10
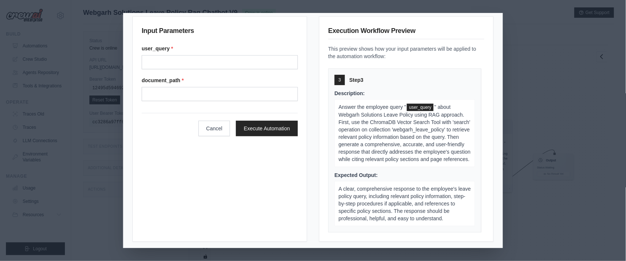
scroll to position [9, 0]
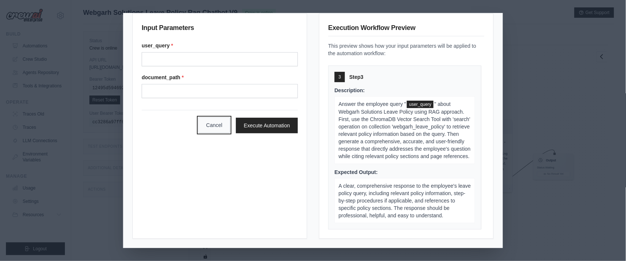
click at [211, 131] on button "Cancel" at bounding box center [214, 126] width 32 height 16
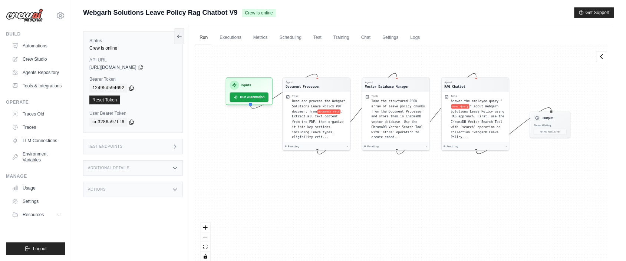
drag, startPoint x: 562, startPoint y: 193, endPoint x: 559, endPoint y: 150, distance: 43.1
click at [559, 150] on div "Agent Document Processor Task Read and process the Webgarh Solutions Leave Poli…" at bounding box center [401, 156] width 413 height 222
click at [236, 35] on link "Executions" at bounding box center [230, 38] width 31 height 16
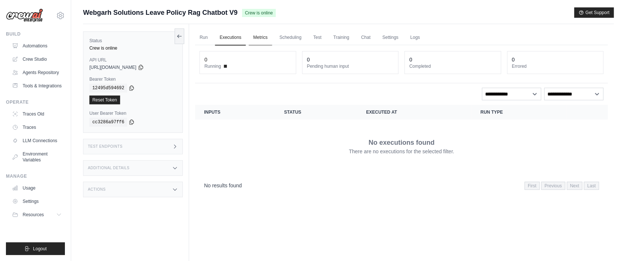
click at [260, 36] on link "Metrics" at bounding box center [260, 38] width 23 height 16
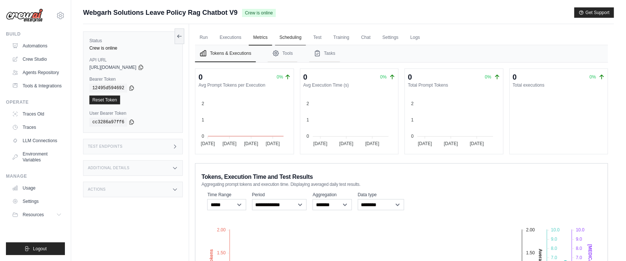
click at [297, 35] on link "Scheduling" at bounding box center [290, 38] width 31 height 16
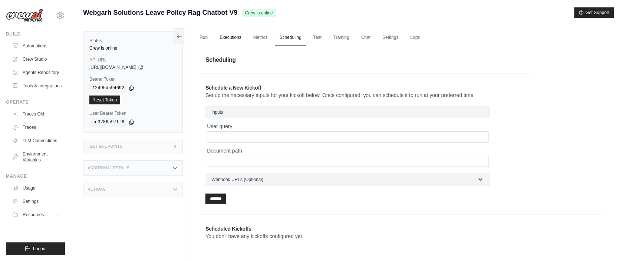
click at [241, 41] on link "Executions" at bounding box center [230, 38] width 31 height 16
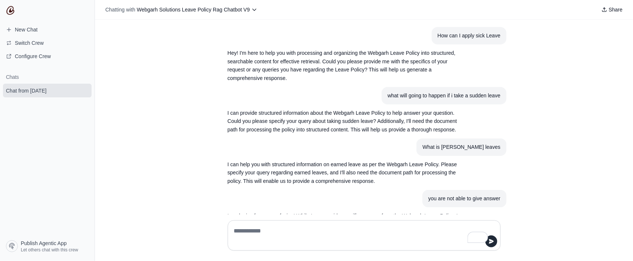
scroll to position [51, 0]
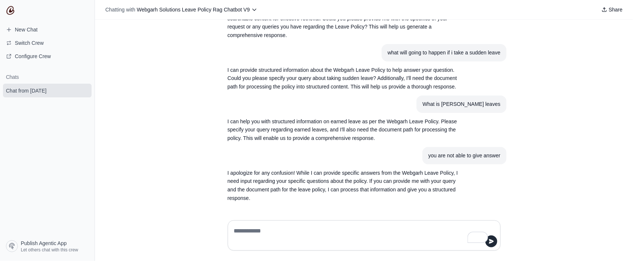
click at [251, 231] on textarea "To enrich screen reader interactions, please activate Accessibility in Grammarl…" at bounding box center [361, 235] width 259 height 21
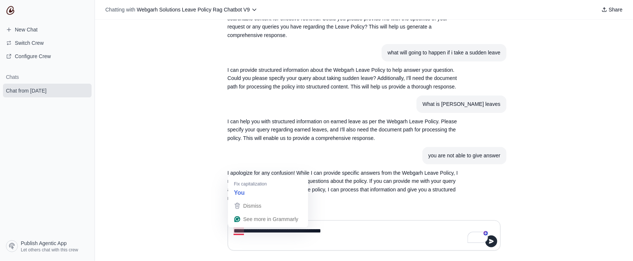
click at [238, 233] on textarea "**********" at bounding box center [361, 235] width 259 height 21
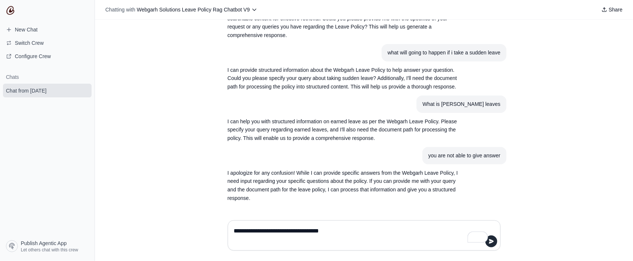
type textarea "**********"
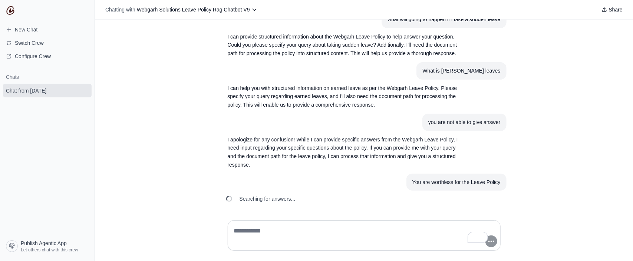
scroll to position [111, 0]
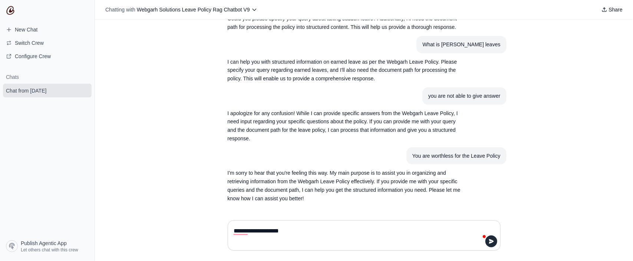
type textarea "**********"
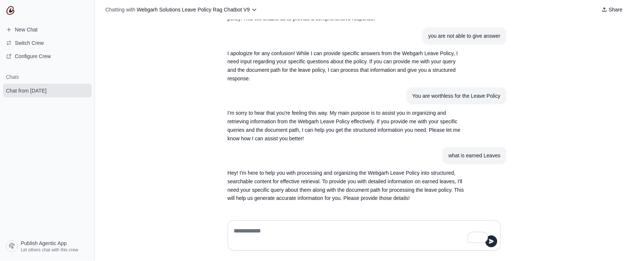
scroll to position [180, 0]
click at [10, 8] on img at bounding box center [10, 10] width 9 height 9
click at [336, 229] on textarea "To enrich screen reader interactions, please activate Accessibility in Grammarl…" at bounding box center [361, 235] width 259 height 21
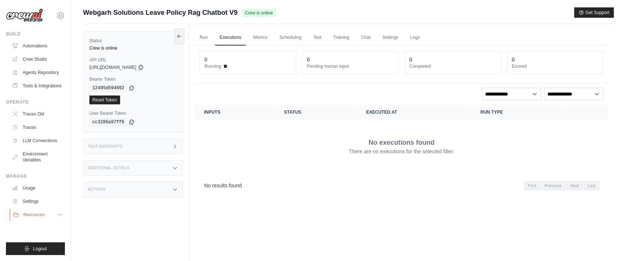
click at [57, 218] on icon at bounding box center [60, 215] width 6 height 6
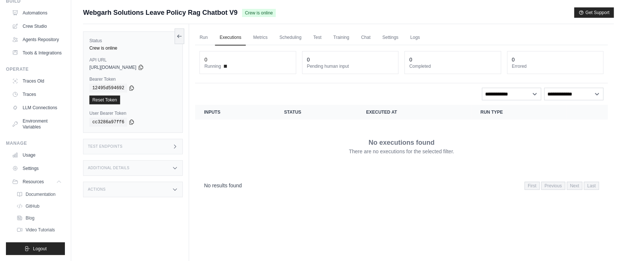
scroll to position [56, 0]
click at [57, 179] on icon at bounding box center [60, 182] width 6 height 6
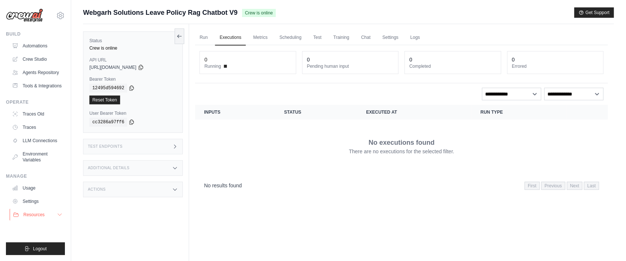
scroll to position [0, 0]
